Goal: Check status: Check status

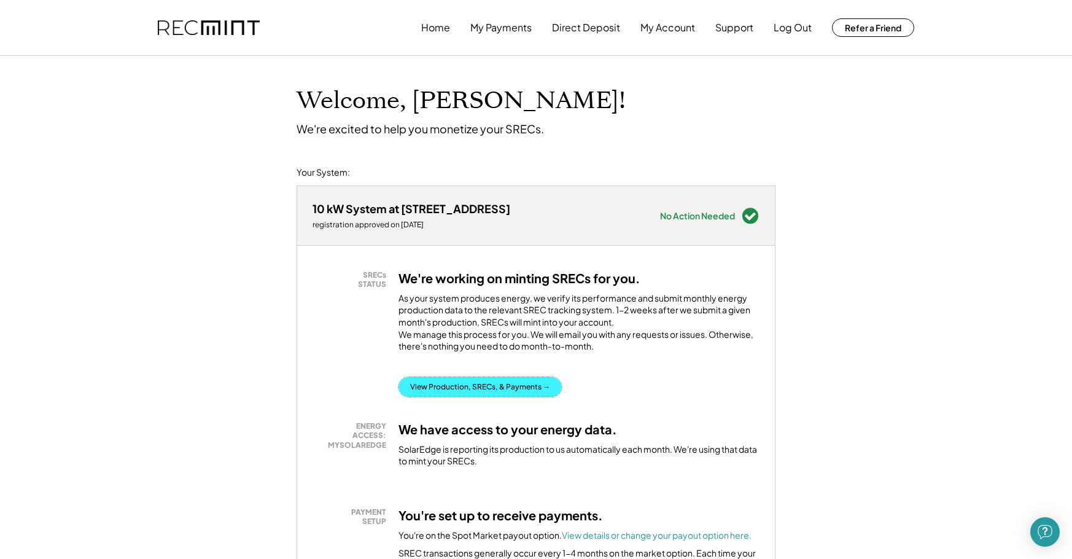
click at [439, 395] on button "View Production, SRECs, & Payments →" at bounding box center [480, 387] width 163 height 20
